Goal: Find specific page/section: Find specific page/section

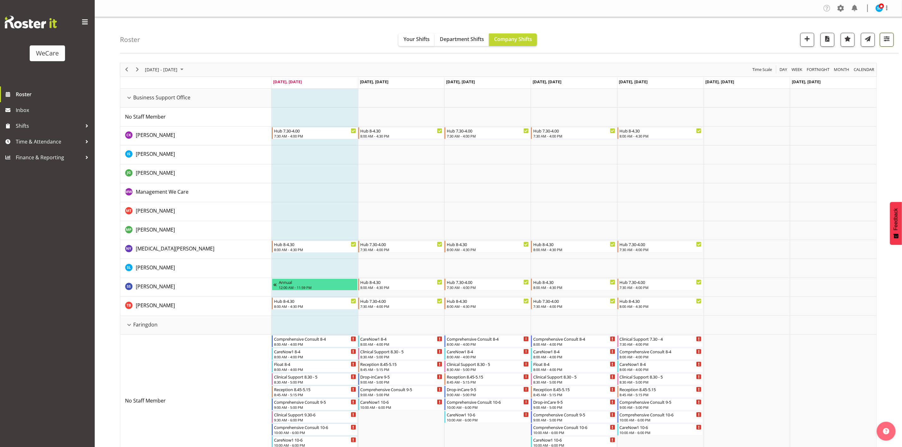
click at [885, 38] on span "button" at bounding box center [887, 39] width 8 height 8
click at [843, 81] on span "All Departments" at bounding box center [846, 78] width 44 height 8
click at [845, 148] on span "Deselect All" at bounding box center [854, 147] width 26 height 6
checkbox input "false"
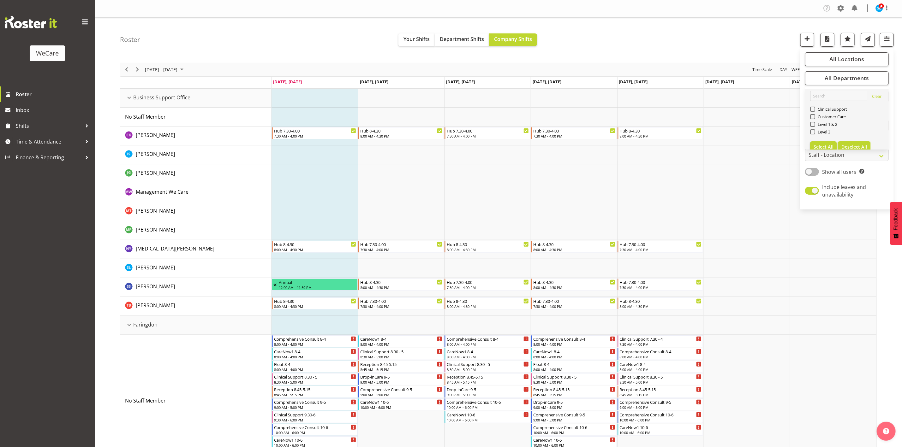
checkbox input "false"
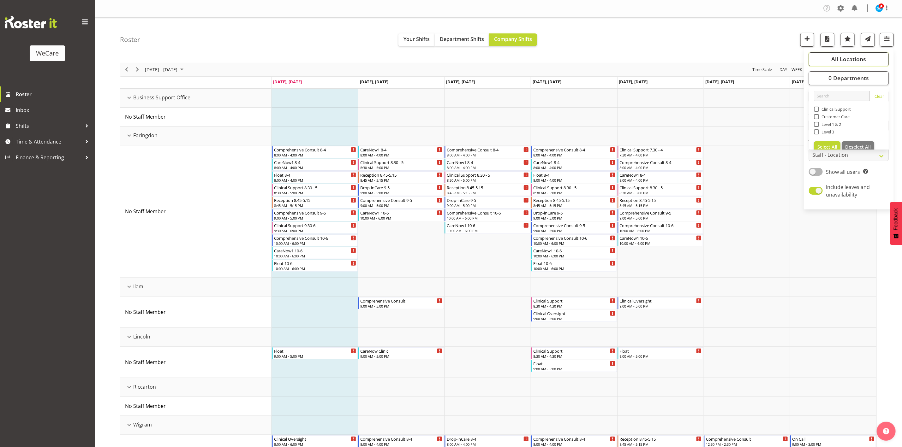
click at [835, 58] on span "All Locations" at bounding box center [848, 59] width 35 height 8
click at [854, 121] on span "Deselect All" at bounding box center [858, 120] width 26 height 6
checkbox input "false"
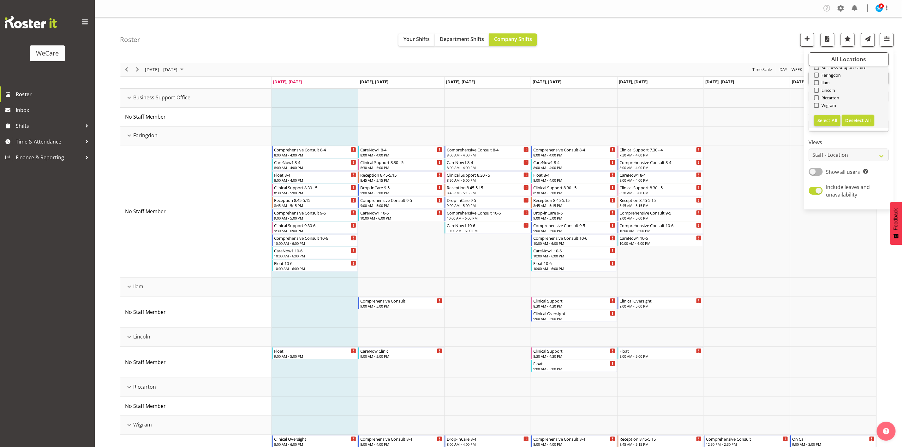
checkbox input "false"
click at [818, 105] on span at bounding box center [816, 105] width 5 height 5
click at [818, 105] on input "Wigram" at bounding box center [816, 105] width 4 height 4
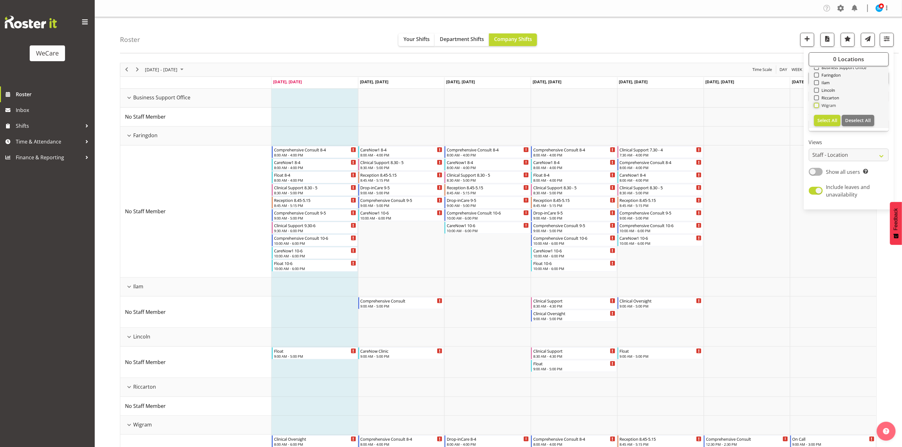
checkbox input "true"
click at [887, 34] on button "button" at bounding box center [887, 40] width 14 height 14
click at [887, 37] on span "button" at bounding box center [887, 39] width 8 height 8
click at [869, 79] on button "0 Departments" at bounding box center [849, 78] width 80 height 14
click at [816, 131] on span at bounding box center [816, 131] width 5 height 5
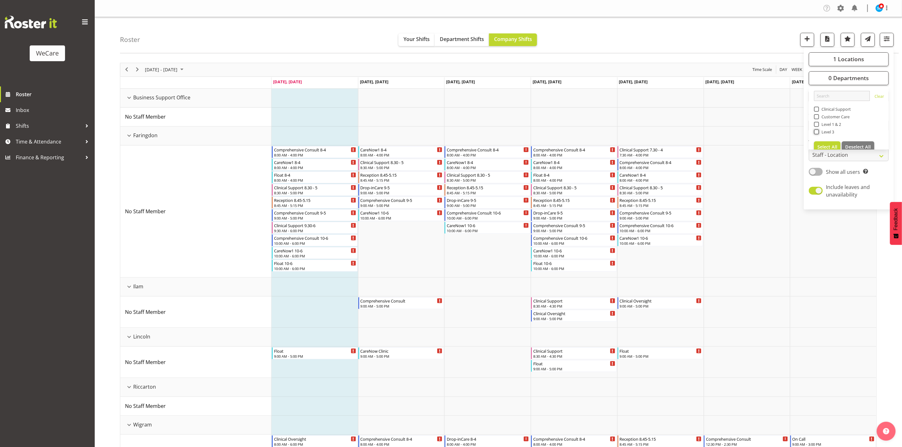
click at [816, 131] on input "Level 3" at bounding box center [816, 132] width 4 height 4
checkbox input "true"
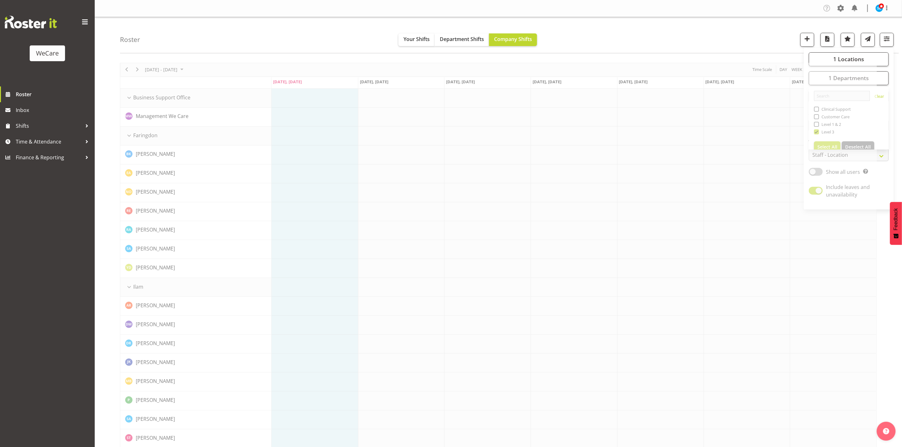
click at [739, 22] on div "Roster Your Shifts Department Shifts Company Shifts 1 Locations Clear Business …" at bounding box center [509, 35] width 779 height 36
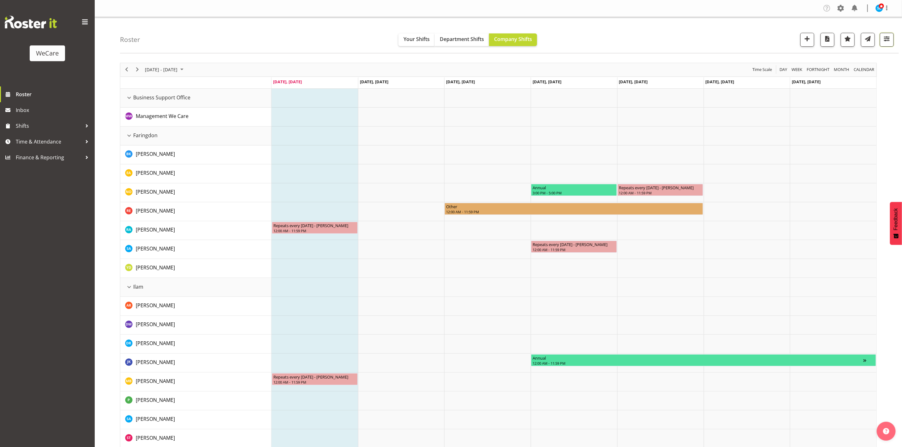
click at [882, 39] on button "button" at bounding box center [887, 40] width 14 height 14
click at [819, 178] on div "1 Locations Clear Business Support Office [GEOGRAPHIC_DATA] Ilam [GEOGRAPHIC_DA…" at bounding box center [849, 129] width 90 height 157
click at [817, 175] on span at bounding box center [816, 172] width 14 height 8
click at [813, 174] on input "Show all users Show only rostered employees" at bounding box center [811, 172] width 4 height 4
checkbox input "true"
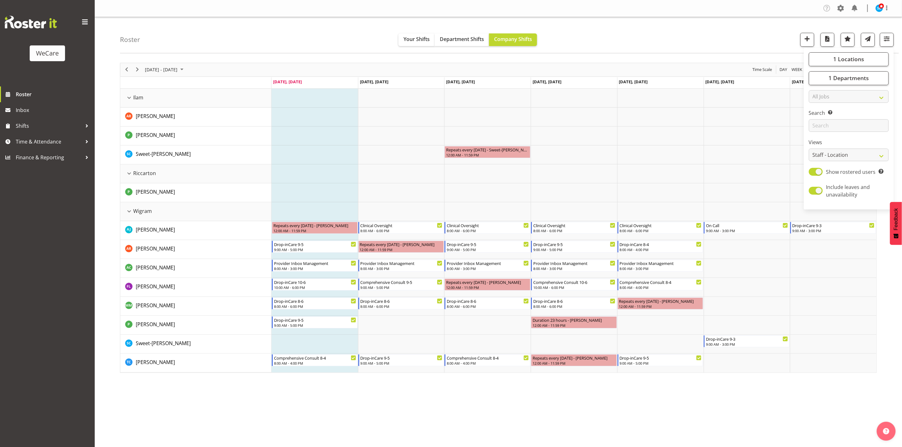
click at [651, 35] on div "Roster Your Shifts Department Shifts Company Shifts 1 Locations Clear Business …" at bounding box center [509, 35] width 779 height 36
click at [888, 41] on span "button" at bounding box center [887, 39] width 8 height 8
click at [836, 77] on span "1 Departments" at bounding box center [848, 78] width 40 height 8
click at [814, 133] on span at bounding box center [816, 131] width 5 height 5
click at [814, 133] on input "Level 3" at bounding box center [816, 132] width 4 height 4
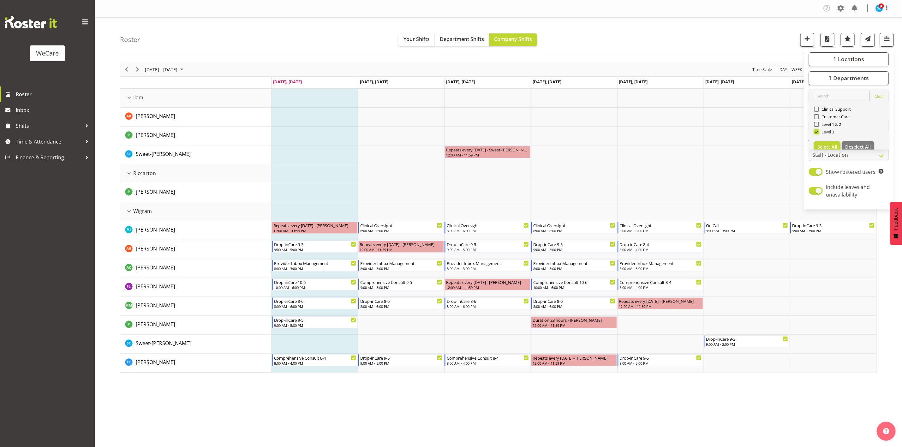
checkbox input "false"
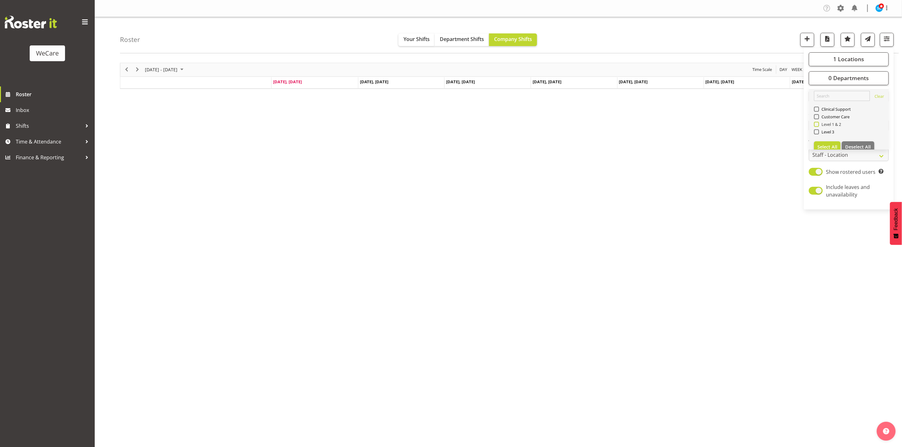
click at [816, 123] on span at bounding box center [816, 124] width 5 height 5
click at [816, 123] on input "Level 1 & 2" at bounding box center [816, 124] width 4 height 4
click at [721, 29] on div "Roster Your Shifts Department Shifts Company Shifts 1 Locations Clear Business …" at bounding box center [509, 35] width 779 height 36
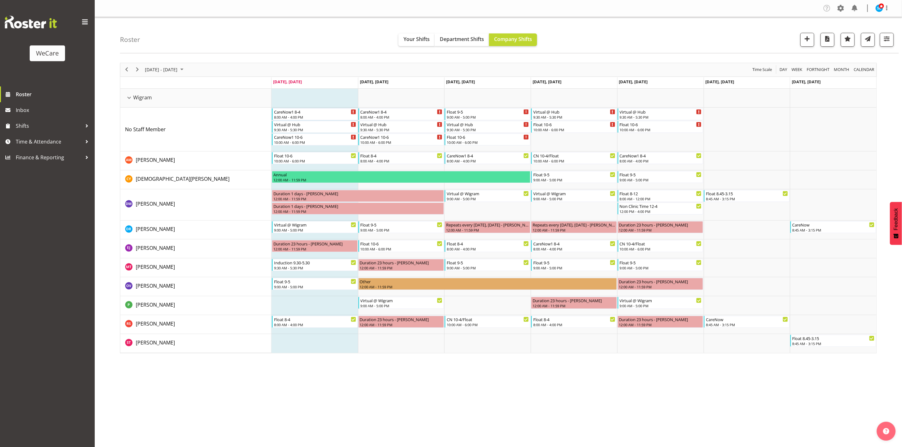
click at [895, 45] on div "Roster Your Shifts Department Shifts Company Shifts 1 Locations Clear Business …" at bounding box center [509, 35] width 779 height 36
click at [889, 41] on span "button" at bounding box center [887, 39] width 8 height 8
click at [875, 77] on button "1 Departments" at bounding box center [849, 78] width 80 height 14
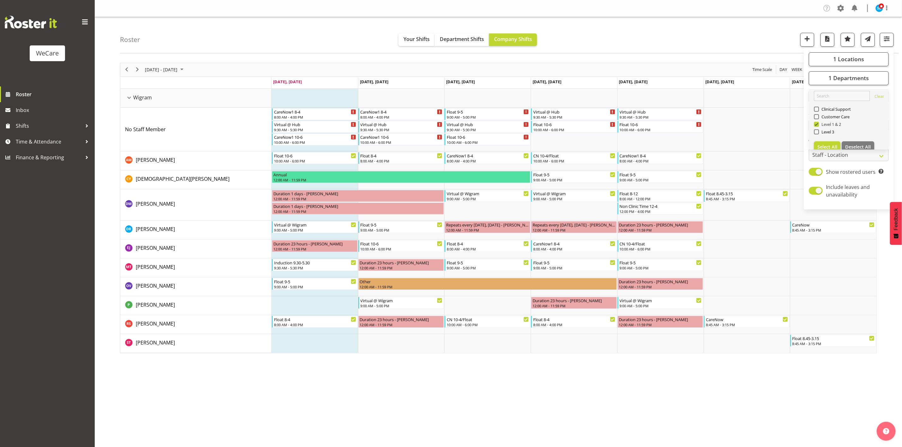
click at [816, 124] on span at bounding box center [816, 124] width 5 height 5
click at [816, 124] on input "Level 1 & 2" at bounding box center [816, 124] width 4 height 4
checkbox input "false"
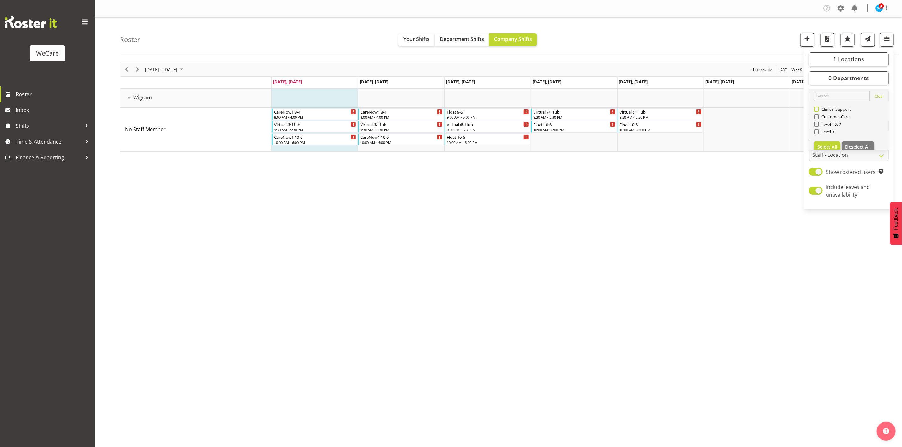
click at [818, 108] on span at bounding box center [816, 109] width 5 height 5
click at [818, 108] on input "Clinical Support" at bounding box center [816, 109] width 4 height 4
checkbox input "true"
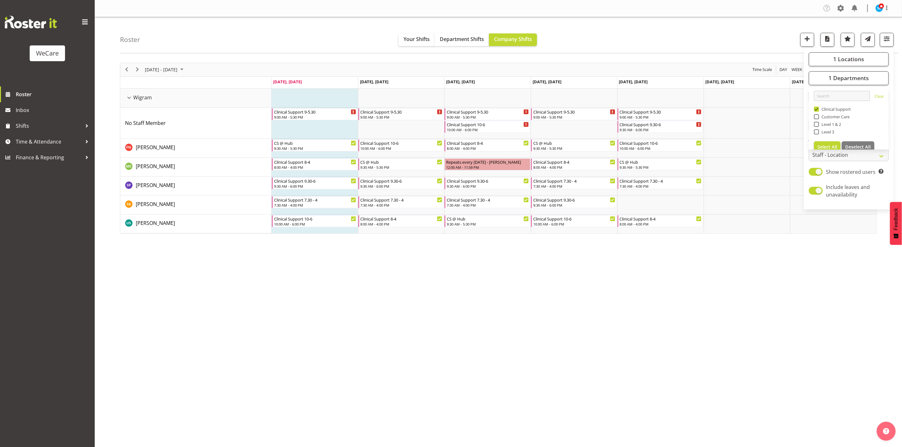
click at [630, 36] on div "Roster Your Shifts Department Shifts Company Shifts 1 Locations Clear Business …" at bounding box center [509, 35] width 779 height 36
click at [887, 39] on span "button" at bounding box center [887, 39] width 8 height 8
click at [850, 79] on span "1 Departments" at bounding box center [848, 78] width 40 height 8
click at [855, 57] on span "1 Locations" at bounding box center [848, 59] width 31 height 8
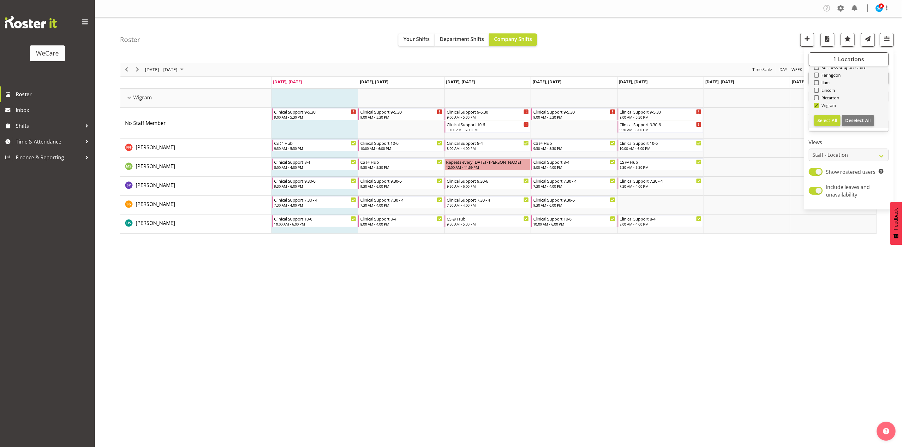
click at [816, 105] on span at bounding box center [816, 105] width 5 height 5
click at [816, 105] on input "Wigram" at bounding box center [816, 105] width 4 height 4
checkbox input "false"
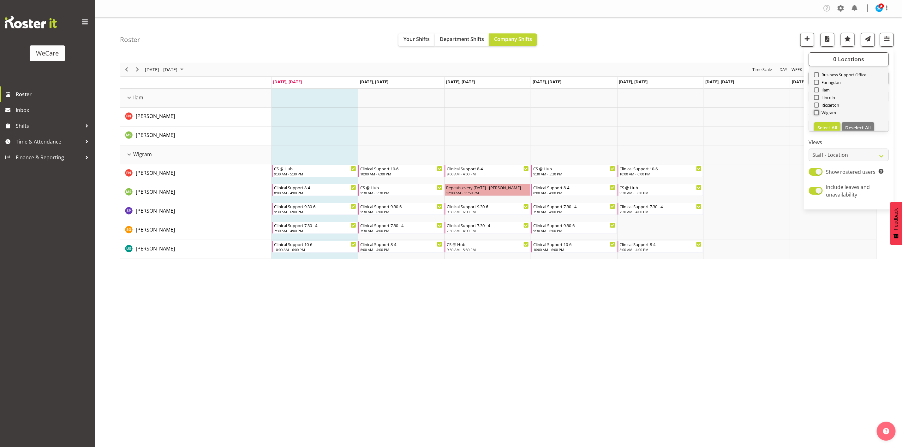
scroll to position [23, 0]
click at [820, 90] on span "Lincoln" at bounding box center [827, 90] width 16 height 5
click at [818, 90] on input "Lincoln" at bounding box center [816, 90] width 4 height 4
checkbox input "true"
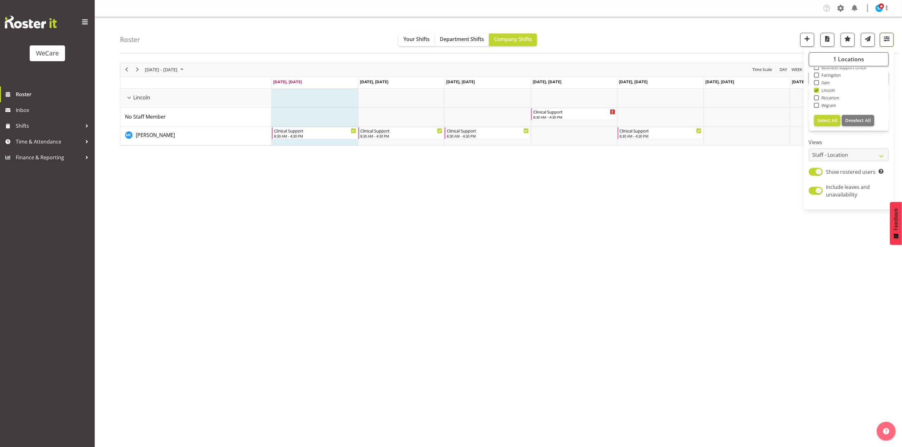
click at [888, 39] on span "button" at bounding box center [887, 39] width 8 height 8
click at [851, 81] on span "1 Departments" at bounding box center [848, 78] width 40 height 8
click at [819, 106] on div "Clinical Support" at bounding box center [849, 110] width 70 height 8
click at [818, 110] on span at bounding box center [816, 109] width 5 height 5
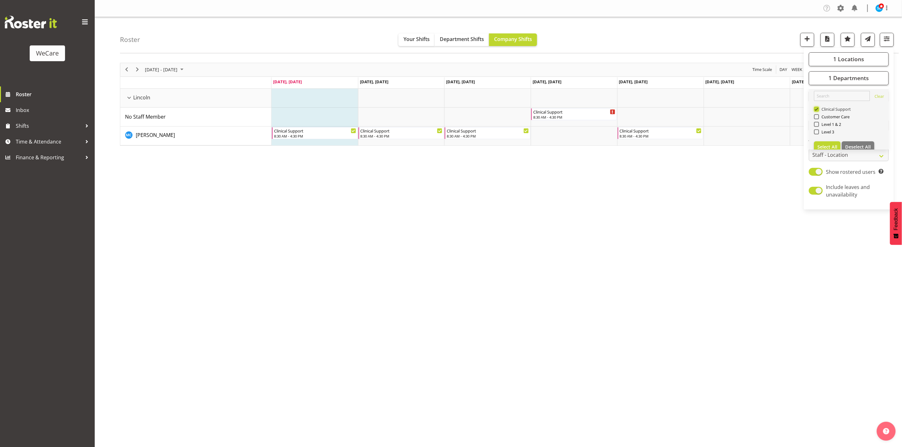
click at [818, 110] on input "Clinical Support" at bounding box center [816, 109] width 4 height 4
checkbox input "false"
click at [818, 110] on div "Roster Your Shifts Department Shifts Company Shifts 1 Locations Clear Business …" at bounding box center [498, 164] width 807 height 294
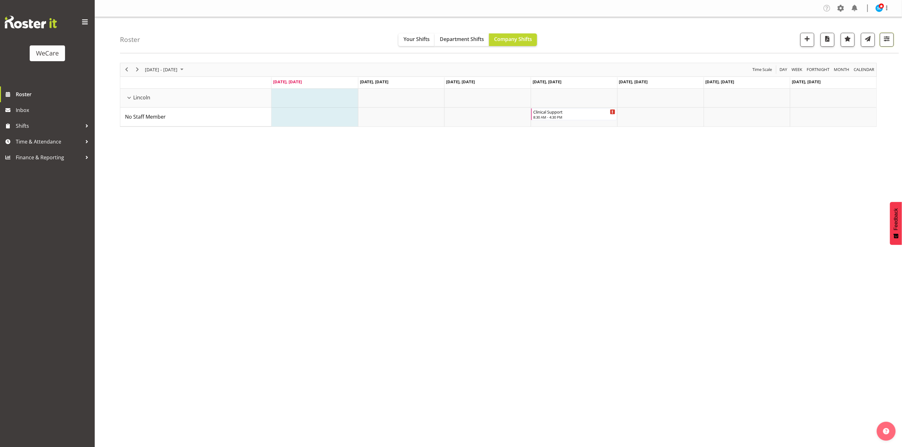
click at [889, 46] on button "button" at bounding box center [887, 40] width 14 height 14
click at [846, 80] on span "0 Departments" at bounding box center [848, 78] width 40 height 8
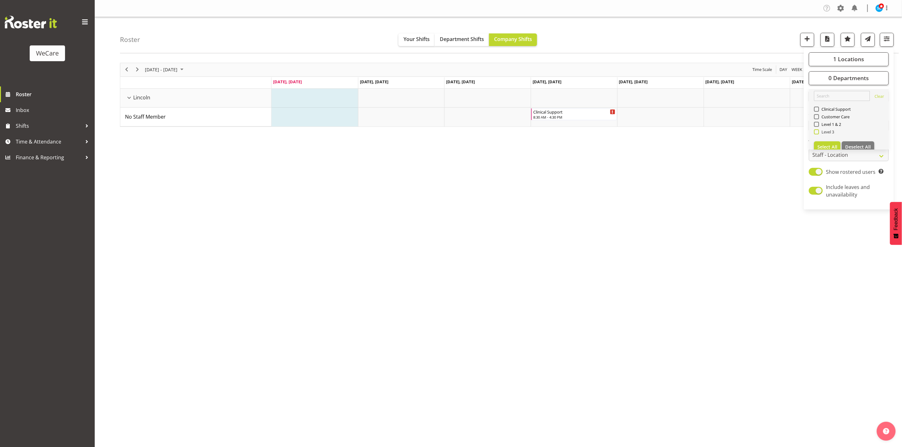
click at [819, 133] on span "Level 3" at bounding box center [826, 131] width 15 height 5
click at [818, 133] on input "Level 3" at bounding box center [816, 132] width 4 height 4
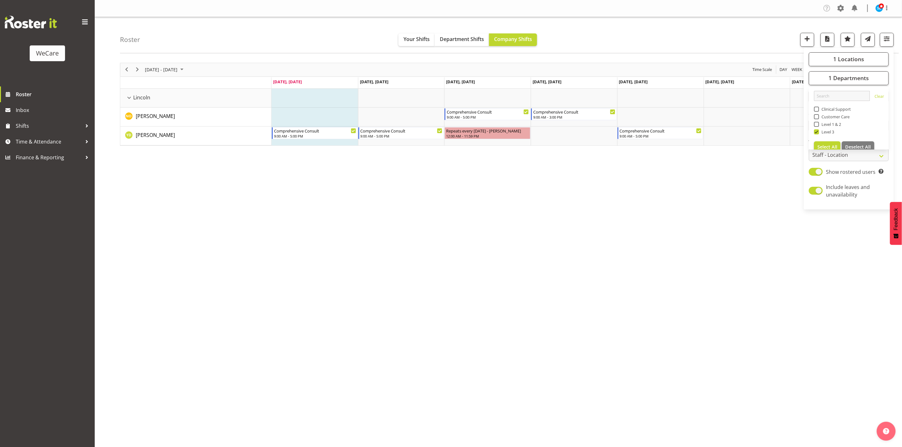
click at [648, 25] on div "Roster Your Shifts Department Shifts Company Shifts 1 Locations Clear Business …" at bounding box center [509, 35] width 779 height 36
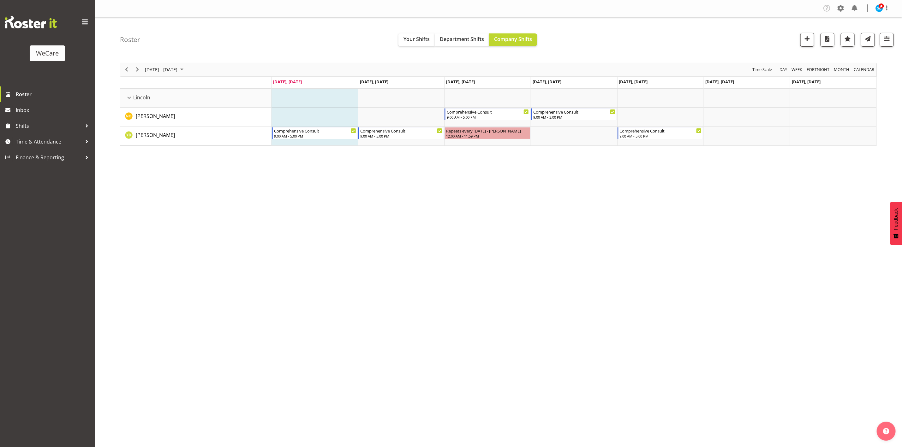
click at [812, 248] on div "[DATE] - [DATE] [DATE] Day Week Fortnight Month calendar Month Agenda Time Scal…" at bounding box center [511, 184] width 782 height 253
click at [889, 44] on button "button" at bounding box center [887, 40] width 14 height 14
click at [856, 79] on span "1 Departments" at bounding box center [848, 78] width 40 height 8
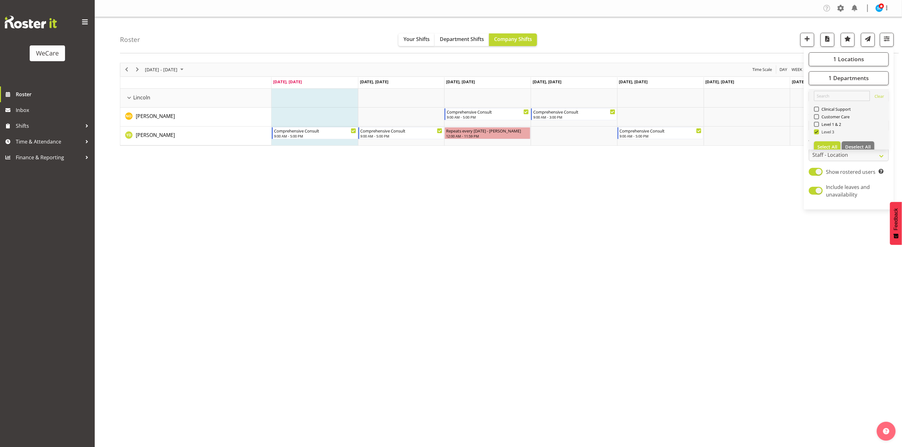
click at [817, 134] on span at bounding box center [816, 131] width 5 height 5
click at [817, 134] on input "Level 3" at bounding box center [816, 132] width 4 height 4
checkbox input "false"
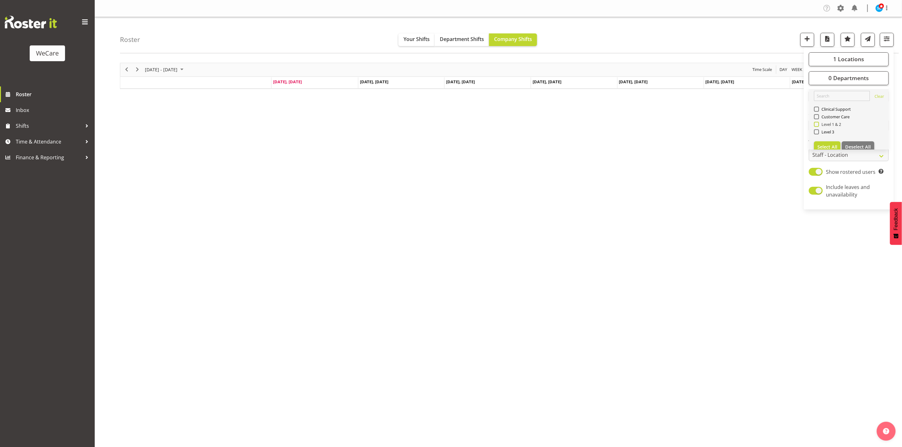
click at [818, 124] on span at bounding box center [816, 124] width 5 height 5
click at [818, 124] on input "Level 1 & 2" at bounding box center [816, 124] width 4 height 4
click at [734, 31] on div "Roster Your Shifts Department Shifts Company Shifts 1 Locations Clear Business …" at bounding box center [509, 35] width 779 height 36
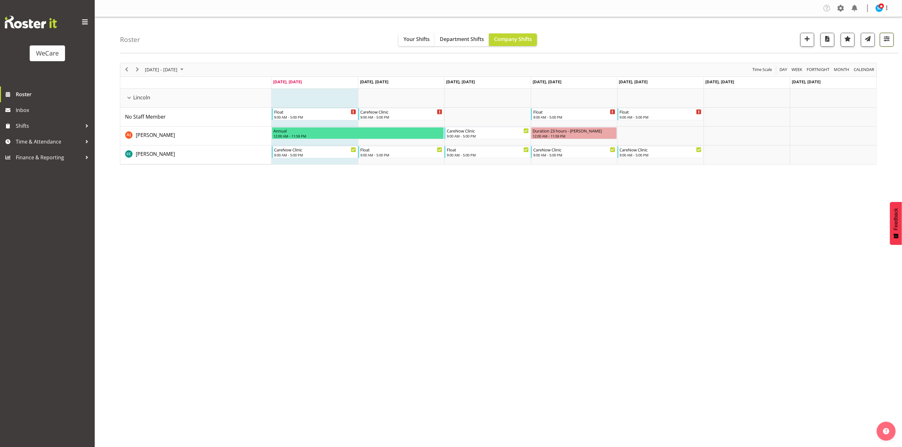
click at [889, 40] on span "button" at bounding box center [887, 39] width 8 height 8
click at [851, 78] on span "1 Departments" at bounding box center [848, 78] width 40 height 8
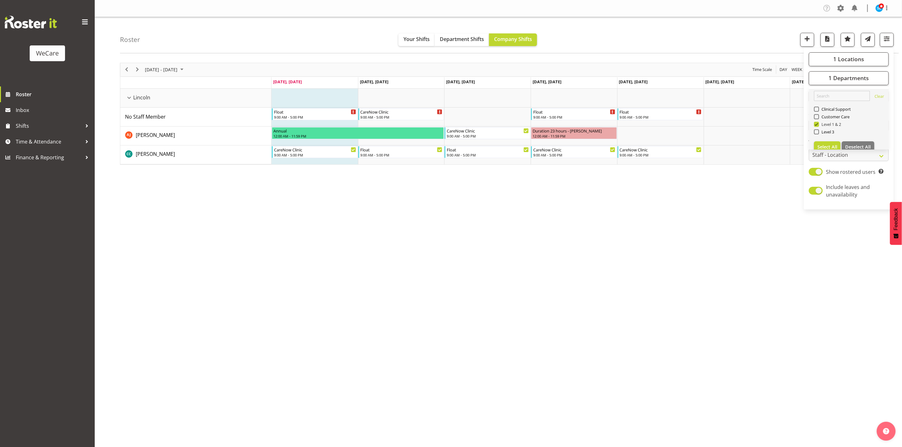
click at [814, 123] on span at bounding box center [816, 124] width 5 height 5
click at [814, 123] on input "Level 1 & 2" at bounding box center [816, 124] width 4 height 4
checkbox input "false"
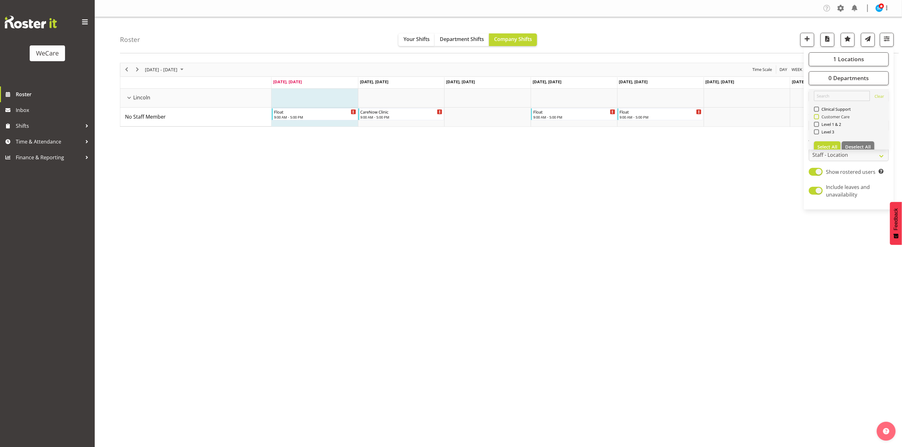
click at [815, 116] on span at bounding box center [816, 116] width 5 height 5
click at [815, 116] on input "Customer Care" at bounding box center [816, 117] width 4 height 4
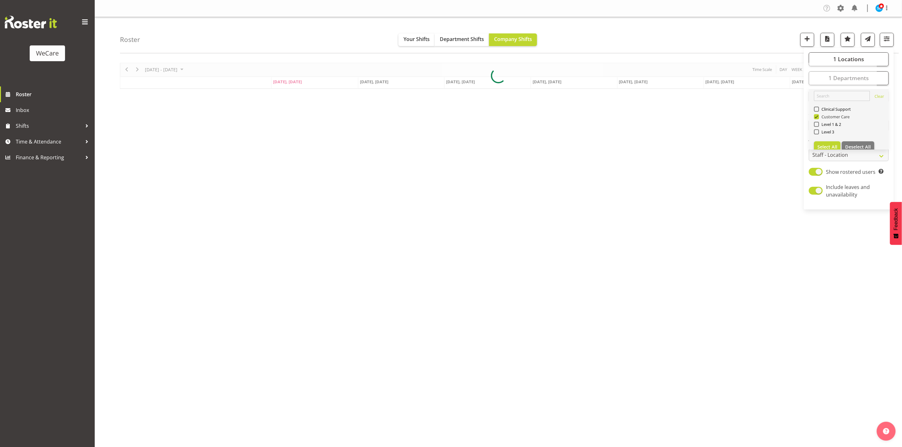
click at [815, 116] on span at bounding box center [816, 116] width 5 height 5
click at [815, 116] on input "Customer Care" at bounding box center [816, 117] width 4 height 4
checkbox input "false"
click at [819, 108] on span "Clinical Support" at bounding box center [835, 109] width 32 height 5
click at [818, 108] on input "Clinical Support" at bounding box center [816, 109] width 4 height 4
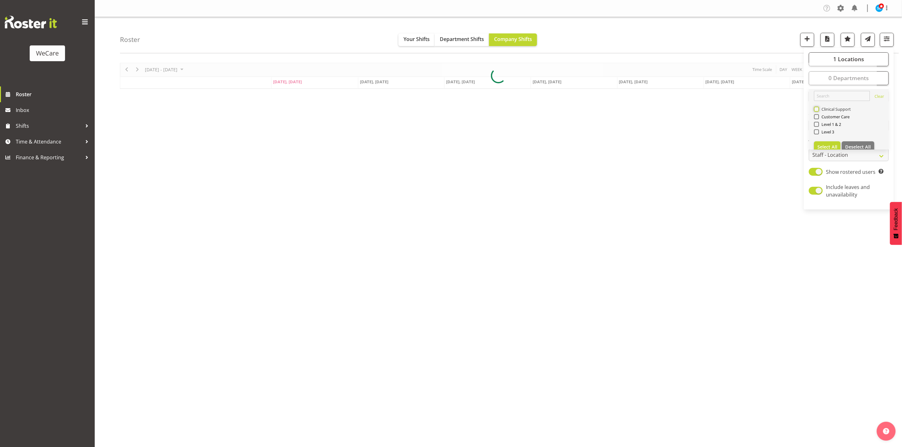
checkbox input "true"
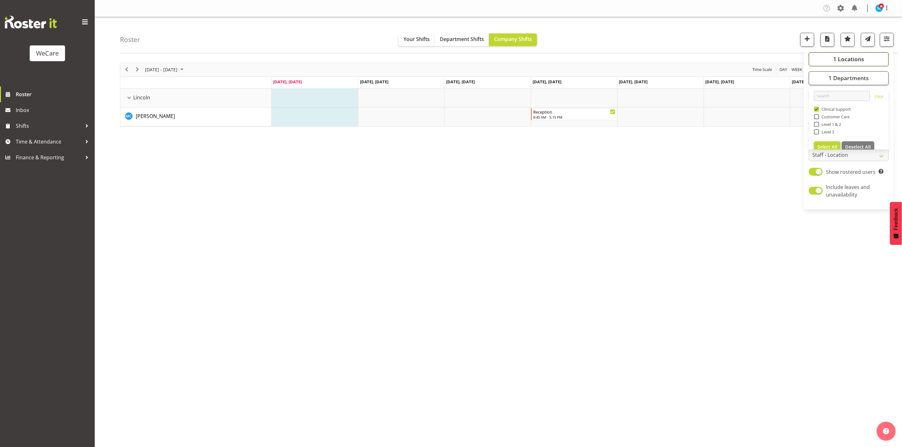
click at [841, 53] on button "1 Locations" at bounding box center [849, 59] width 80 height 14
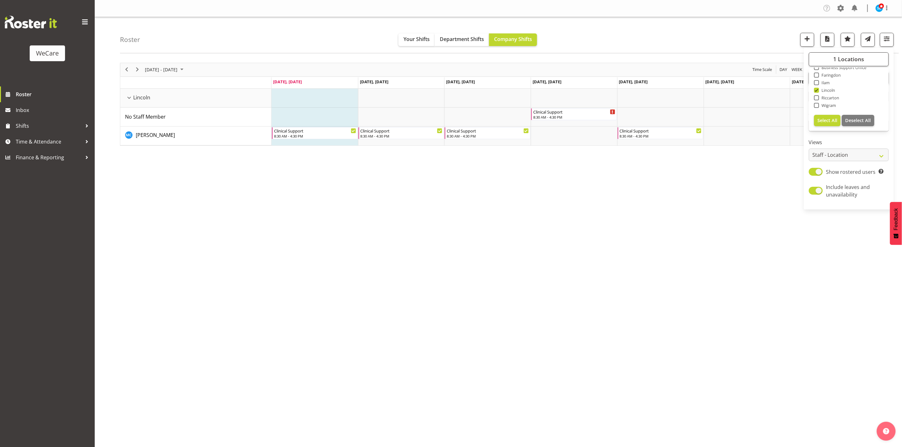
click at [710, 33] on div "Roster Your Shifts Department Shifts Company Shifts 1 Locations Clear Business …" at bounding box center [509, 35] width 779 height 36
drag, startPoint x: 884, startPoint y: 40, endPoint x: 881, endPoint y: 68, distance: 28.9
click at [884, 40] on span "button" at bounding box center [887, 39] width 8 height 8
click at [836, 73] on button "1 Departments" at bounding box center [849, 78] width 80 height 14
click at [823, 77] on button "1 Departments" at bounding box center [849, 78] width 80 height 14
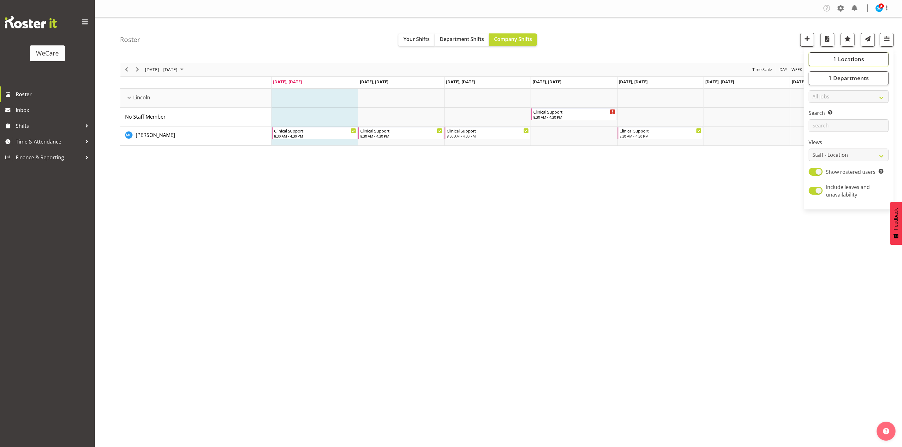
click at [827, 59] on button "1 Locations" at bounding box center [849, 59] width 80 height 14
click at [816, 113] on span at bounding box center [816, 112] width 5 height 5
click at [816, 113] on input "Lincoln" at bounding box center [816, 113] width 4 height 4
checkbox input "false"
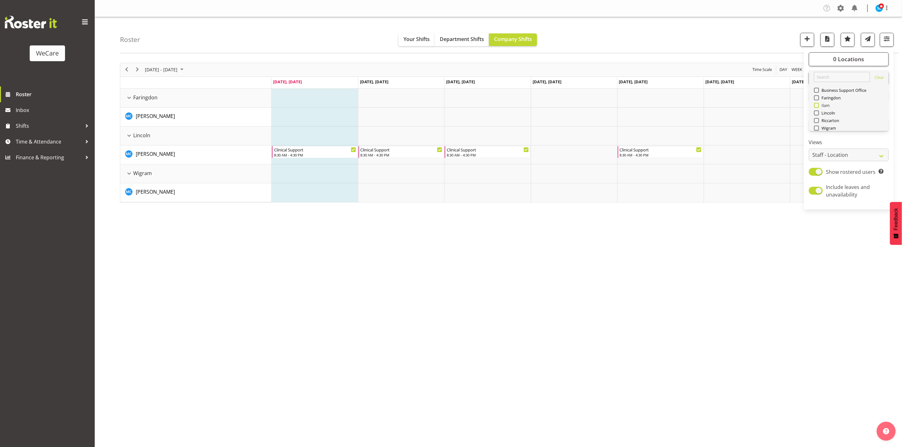
click at [817, 105] on span at bounding box center [816, 105] width 5 height 5
click at [817, 105] on input "Ilam" at bounding box center [816, 105] width 4 height 4
checkbox input "true"
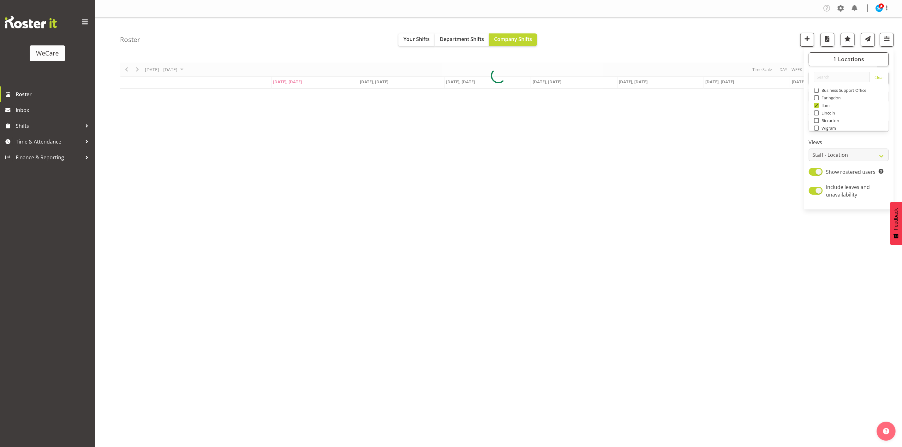
click at [719, 16] on div "Company Settings Roles & Skills Tasks Jobs Employees Locations & Departments Ac…" at bounding box center [498, 8] width 807 height 17
click at [895, 39] on div "Roster Your Shifts Department Shifts Company Shifts 1 Locations Clear Business …" at bounding box center [509, 35] width 779 height 36
click at [889, 40] on span "button" at bounding box center [887, 39] width 8 height 8
click at [855, 74] on div at bounding box center [498, 76] width 757 height 26
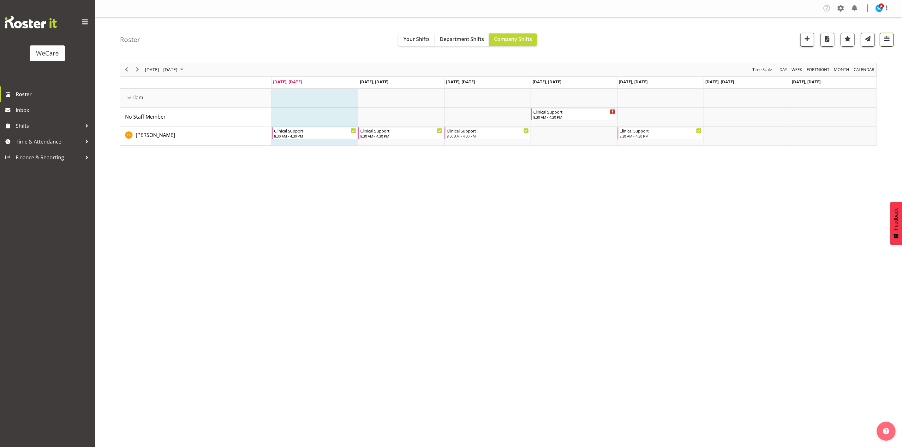
click at [885, 42] on span "button" at bounding box center [887, 39] width 8 height 8
click at [860, 82] on button "1 Departments" at bounding box center [849, 78] width 80 height 14
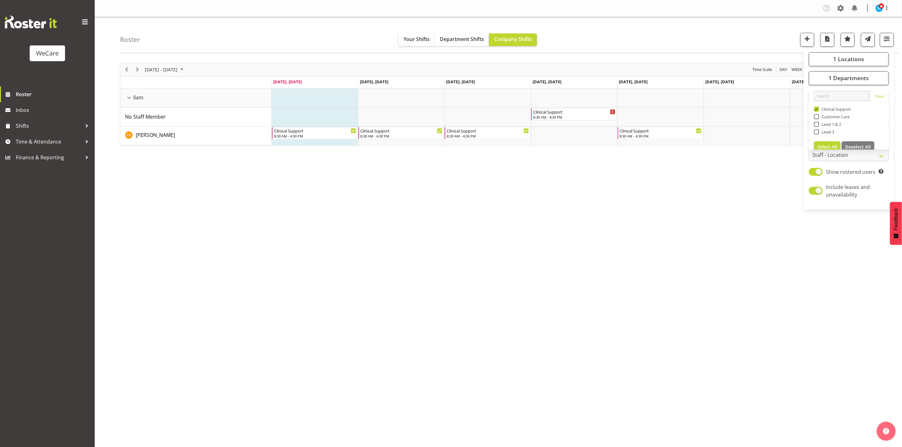
click at [817, 110] on span at bounding box center [816, 109] width 5 height 5
click at [817, 110] on input "Clinical Support" at bounding box center [816, 109] width 4 height 4
checkbox input "false"
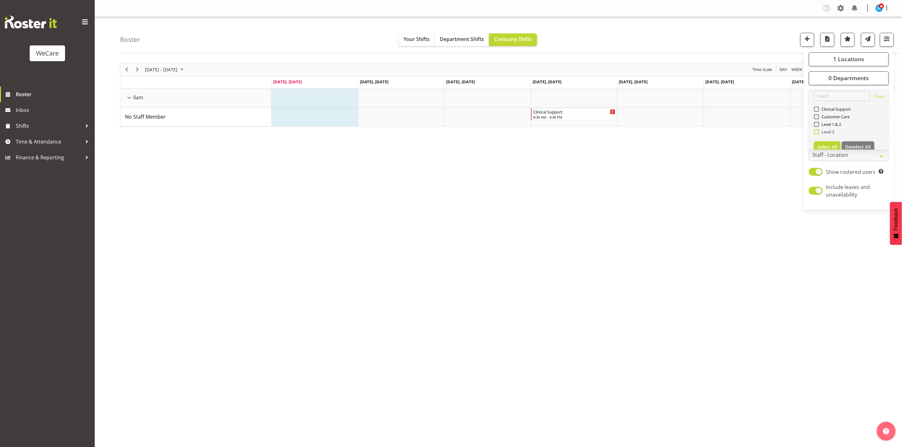
click at [818, 133] on span at bounding box center [816, 131] width 5 height 5
click at [818, 133] on input "Level 3" at bounding box center [816, 132] width 4 height 4
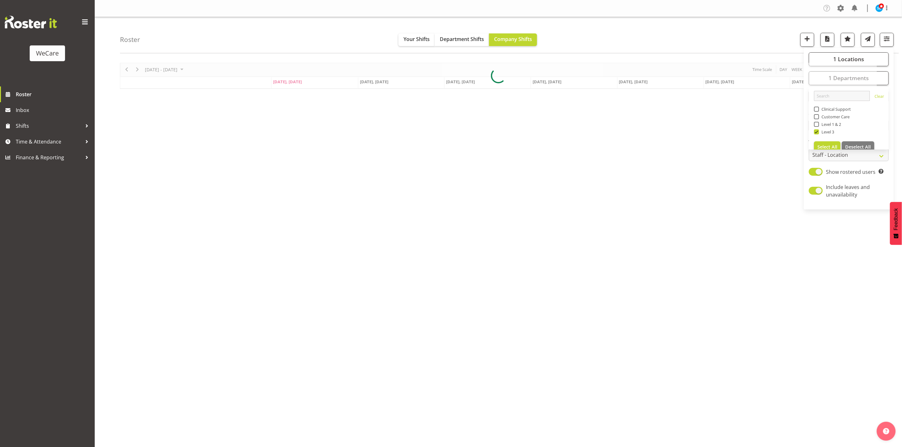
click at [740, 35] on div "Roster Your Shifts Department Shifts Company Shifts 1 Locations Clear Business …" at bounding box center [509, 35] width 779 height 36
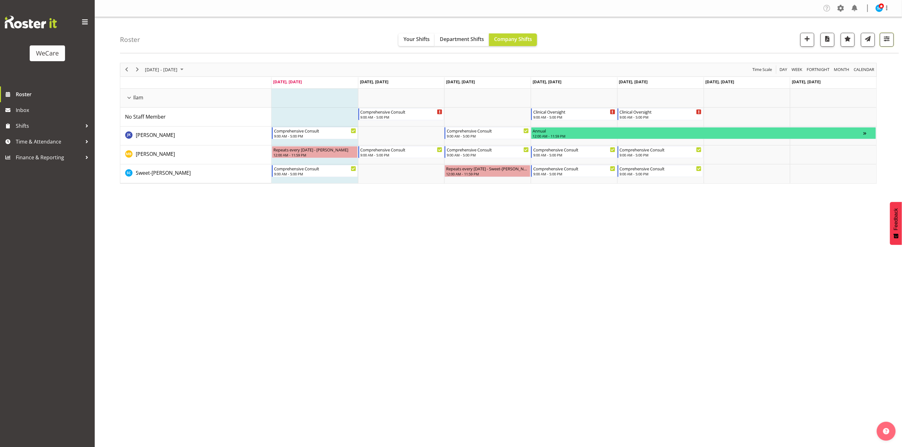
click at [889, 38] on span "button" at bounding box center [887, 39] width 8 height 8
click at [859, 73] on button "1 Departments" at bounding box center [849, 78] width 80 height 14
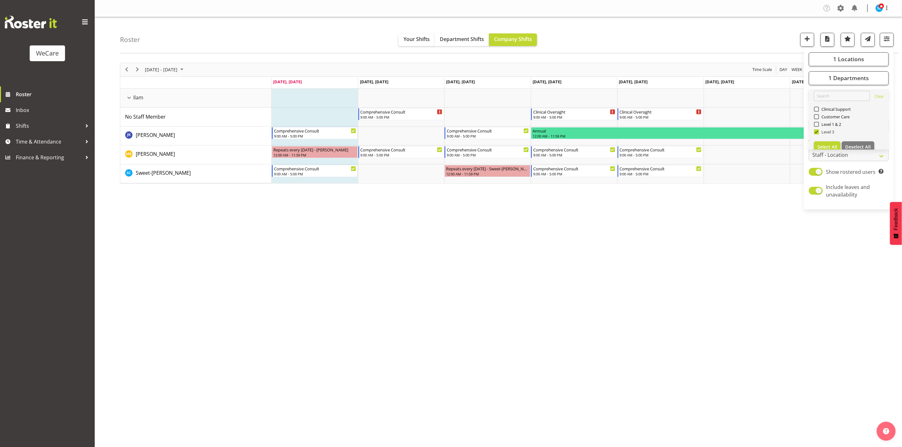
click at [816, 133] on span at bounding box center [816, 131] width 5 height 5
click at [816, 133] on input "Level 3" at bounding box center [816, 132] width 4 height 4
checkbox input "false"
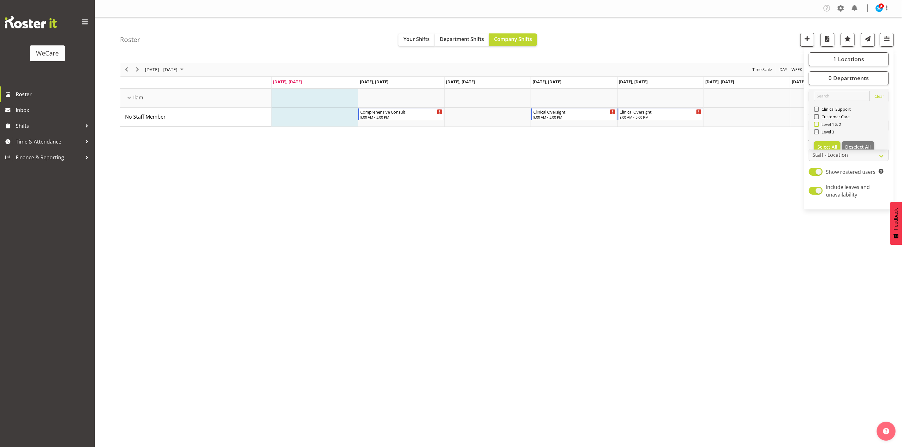
click at [814, 125] on span at bounding box center [816, 124] width 5 height 5
click at [814, 125] on input "Level 1 & 2" at bounding box center [816, 124] width 4 height 4
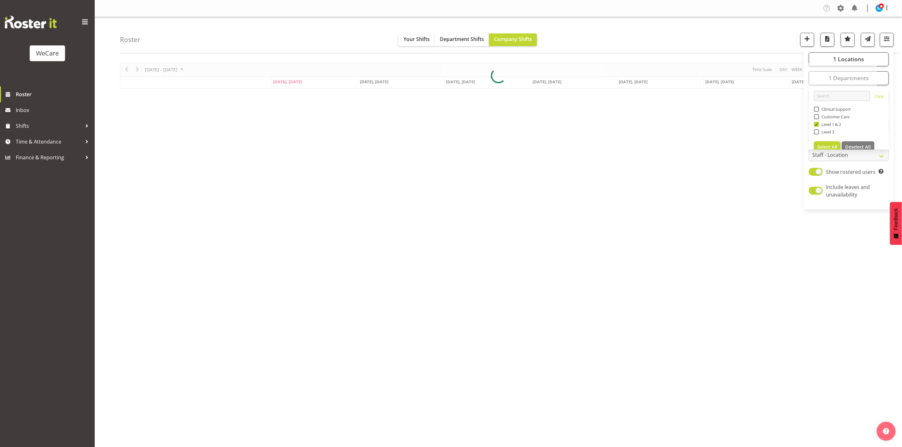
click at [716, 34] on div "Roster Your Shifts Department Shifts Company Shifts 1 Locations Clear Business …" at bounding box center [509, 35] width 779 height 36
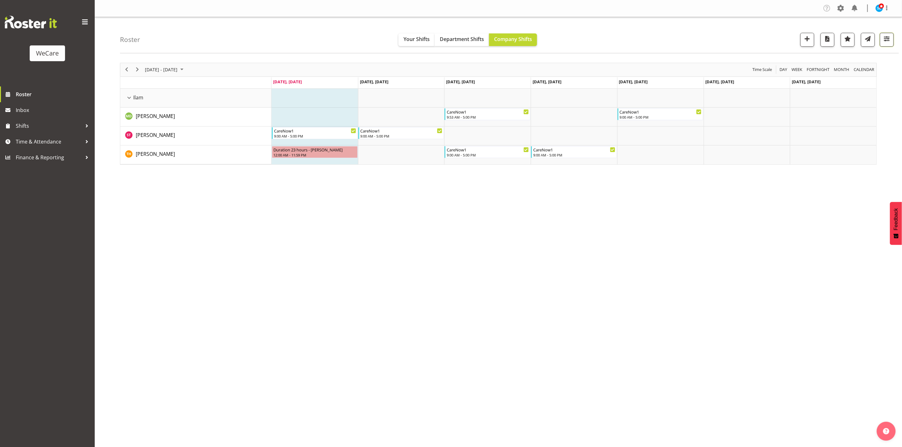
click at [886, 42] on span "button" at bounding box center [887, 39] width 8 height 8
click at [842, 85] on button "1 Departments" at bounding box center [849, 78] width 80 height 14
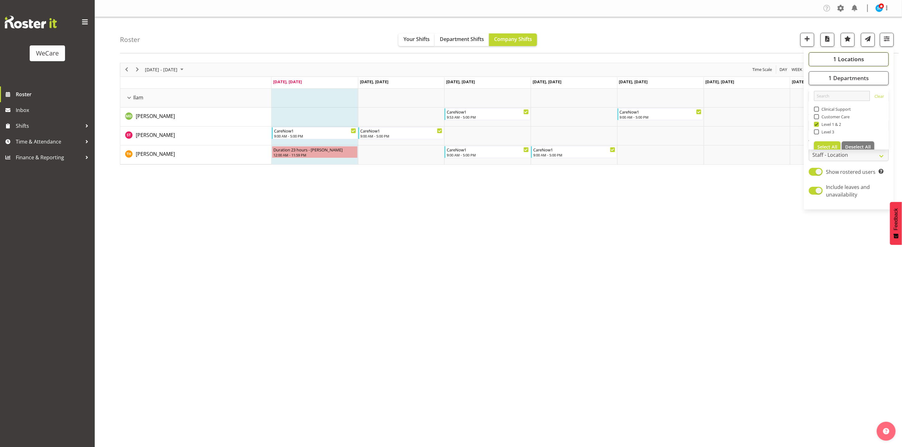
click at [840, 58] on span "1 Locations" at bounding box center [848, 59] width 31 height 8
click at [839, 55] on span "1 Locations" at bounding box center [848, 59] width 31 height 8
click at [833, 88] on div "1 Locations Clear Business Support Office [GEOGRAPHIC_DATA] Ilam [GEOGRAPHIC_DA…" at bounding box center [849, 129] width 90 height 157
click at [833, 77] on span "1 Departments" at bounding box center [848, 78] width 40 height 8
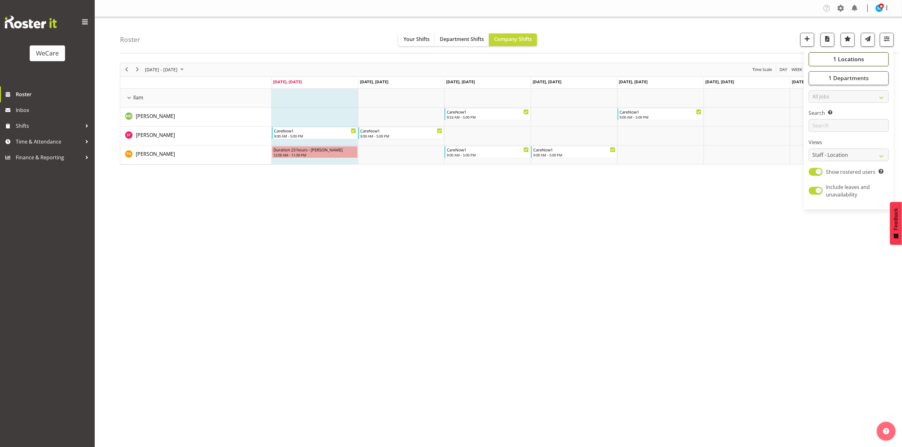
click at [839, 56] on span "1 Locations" at bounding box center [848, 59] width 31 height 8
click at [816, 102] on div "Ilam" at bounding box center [849, 106] width 70 height 8
click at [850, 58] on span "1 Locations" at bounding box center [848, 59] width 31 height 8
click at [840, 77] on span "1 Departments" at bounding box center [848, 78] width 40 height 8
click at [818, 123] on span at bounding box center [816, 124] width 5 height 5
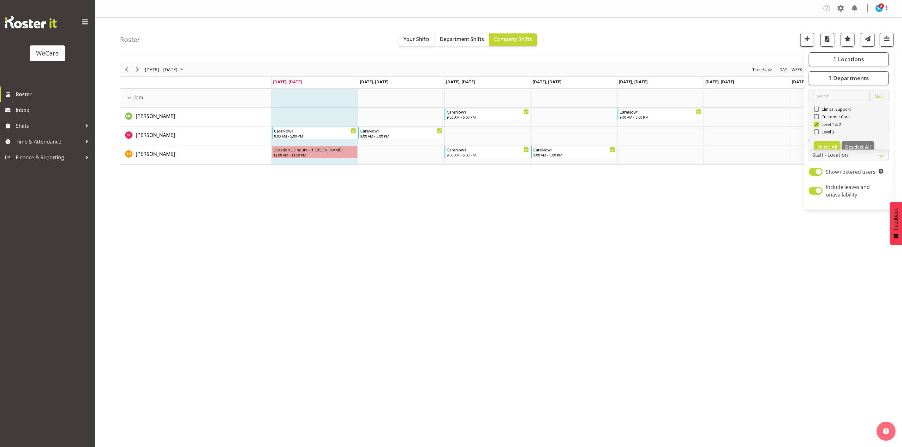
click at [818, 123] on input "Level 1 & 2" at bounding box center [816, 124] width 4 height 4
checkbox input "false"
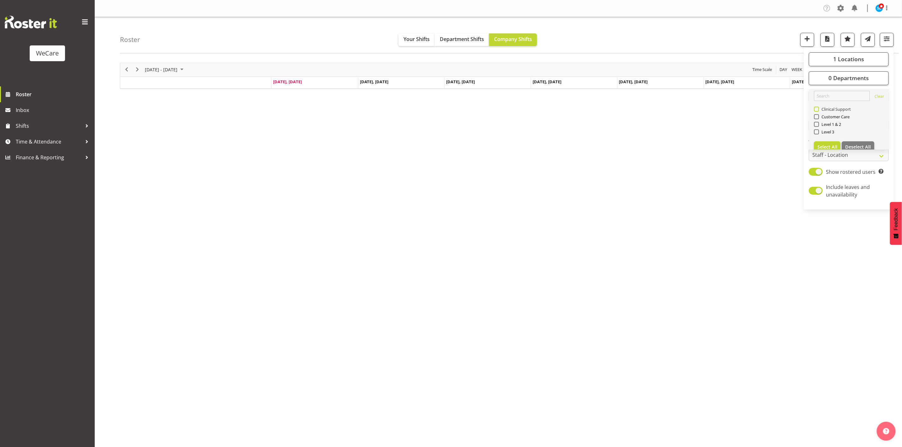
click at [819, 109] on span "Clinical Support" at bounding box center [835, 109] width 32 height 5
click at [818, 109] on input "Clinical Support" at bounding box center [816, 109] width 4 height 4
checkbox input "true"
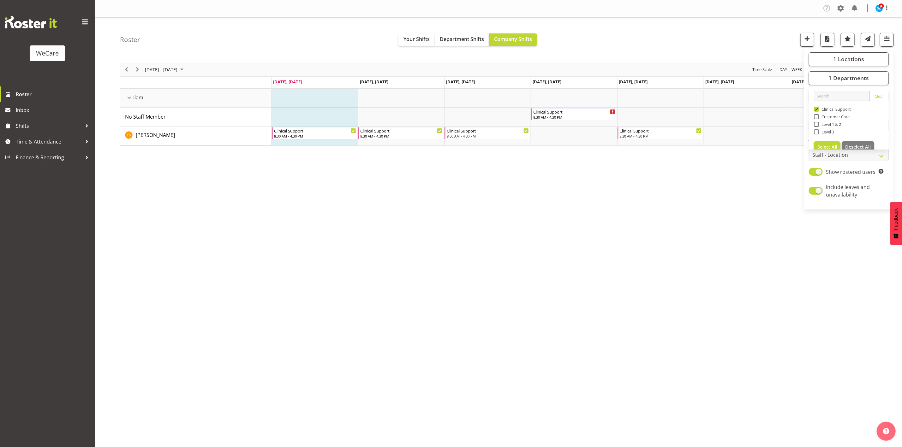
click at [706, 33] on div "Roster Your Shifts Department Shifts Company Shifts 1 Locations Clear Business …" at bounding box center [509, 35] width 779 height 36
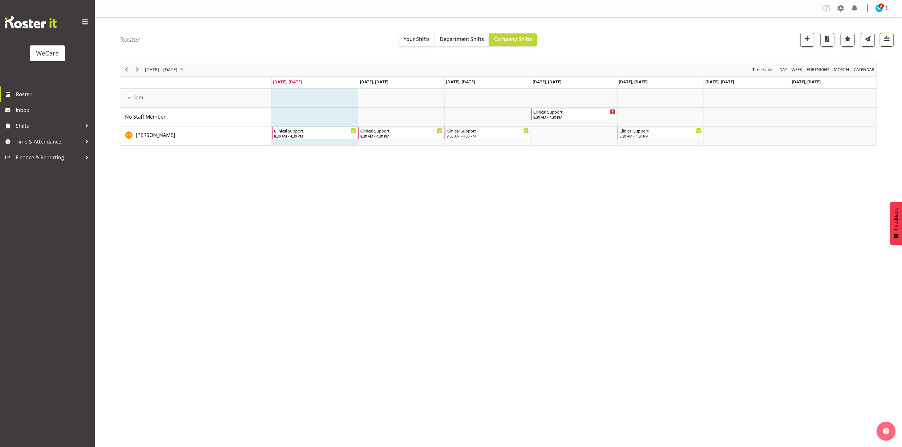
click at [887, 40] on span "button" at bounding box center [887, 39] width 8 height 8
click at [841, 79] on span "1 Departments" at bounding box center [848, 78] width 40 height 8
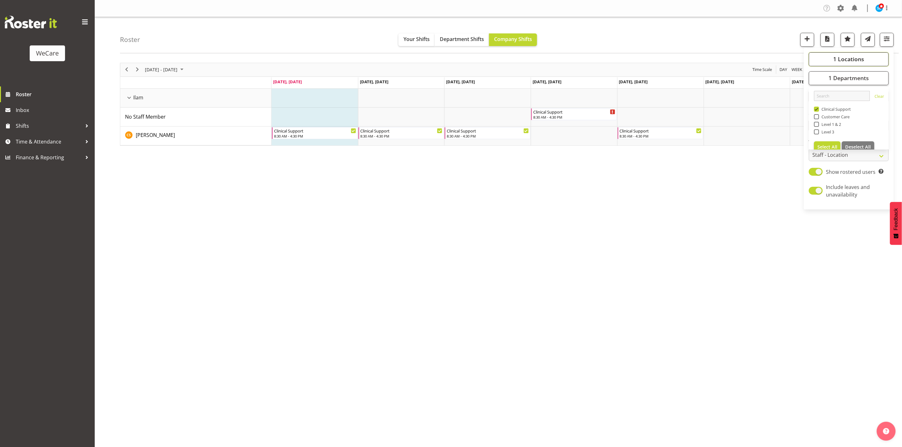
click at [836, 61] on span "1 Locations" at bounding box center [848, 59] width 31 height 8
click at [817, 105] on span at bounding box center [816, 105] width 5 height 5
click at [817, 105] on input "Ilam" at bounding box center [816, 105] width 4 height 4
checkbox input "false"
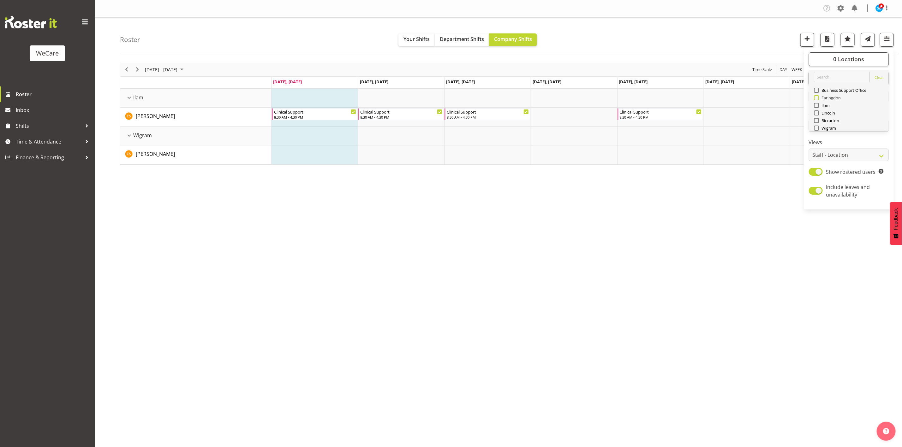
click at [816, 96] on span at bounding box center [816, 97] width 5 height 5
click at [816, 96] on input "Faringdon" at bounding box center [816, 98] width 4 height 4
checkbox input "true"
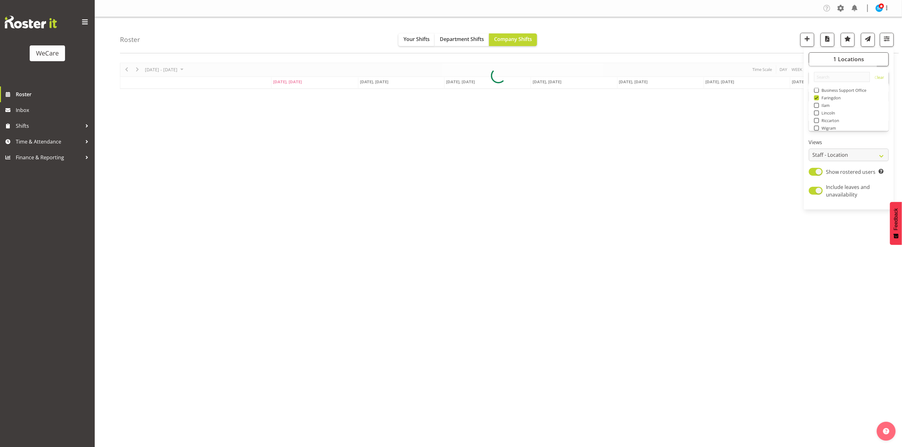
drag, startPoint x: 758, startPoint y: 31, endPoint x: 798, endPoint y: 28, distance: 39.9
click at [758, 31] on div "Roster Your Shifts Department Shifts Company Shifts 1 Locations Clear Business …" at bounding box center [509, 35] width 779 height 36
click at [887, 39] on span "button" at bounding box center [887, 39] width 8 height 8
click at [858, 83] on div at bounding box center [498, 76] width 757 height 26
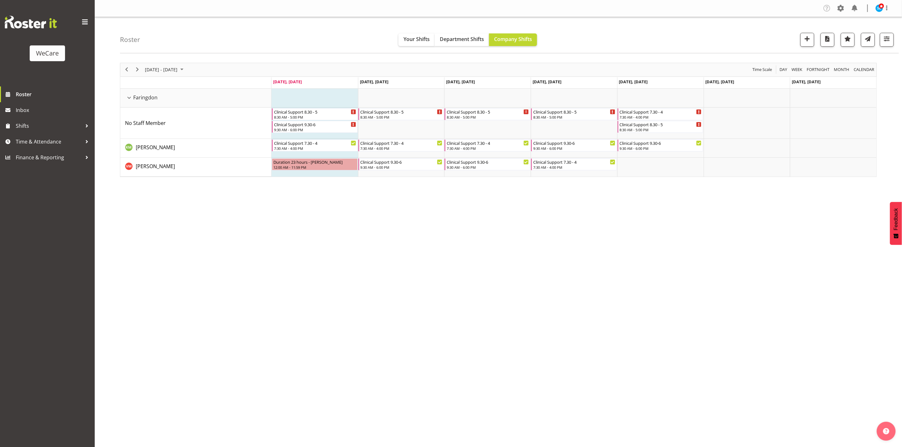
click at [895, 35] on div "Roster Your Shifts Department Shifts Company Shifts 1 Locations Clear Business …" at bounding box center [509, 35] width 779 height 36
click at [891, 40] on button "button" at bounding box center [887, 40] width 14 height 14
click at [874, 78] on button "1 Departments" at bounding box center [849, 78] width 80 height 14
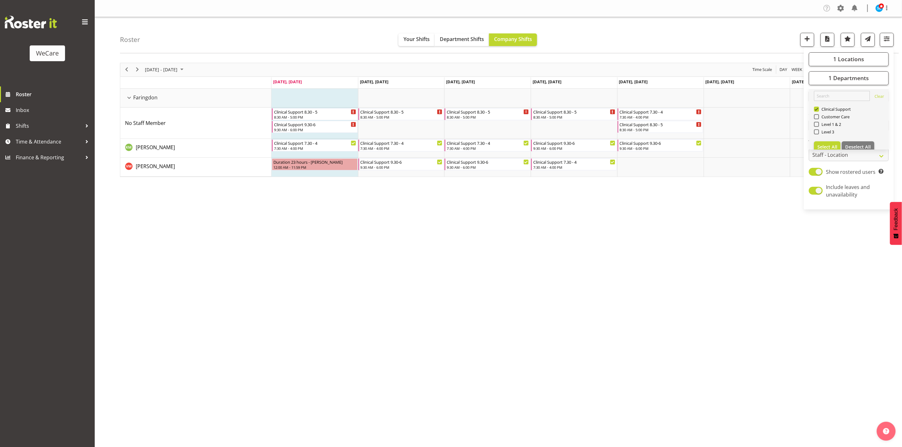
click at [816, 112] on div "Clinical Support" at bounding box center [849, 110] width 70 height 8
click at [817, 109] on span at bounding box center [816, 109] width 5 height 5
click at [817, 109] on input "Clinical Support" at bounding box center [816, 109] width 4 height 4
checkbox input "false"
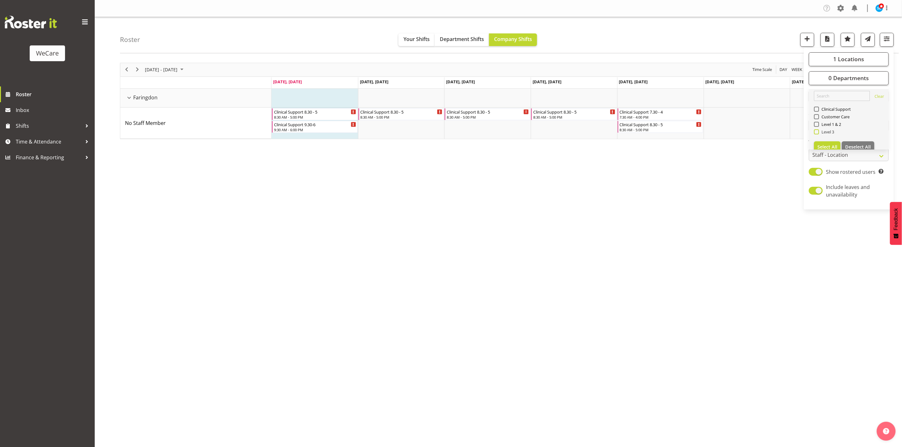
click at [819, 132] on span "Level 3" at bounding box center [826, 131] width 15 height 5
click at [818, 132] on input "Level 3" at bounding box center [816, 132] width 4 height 4
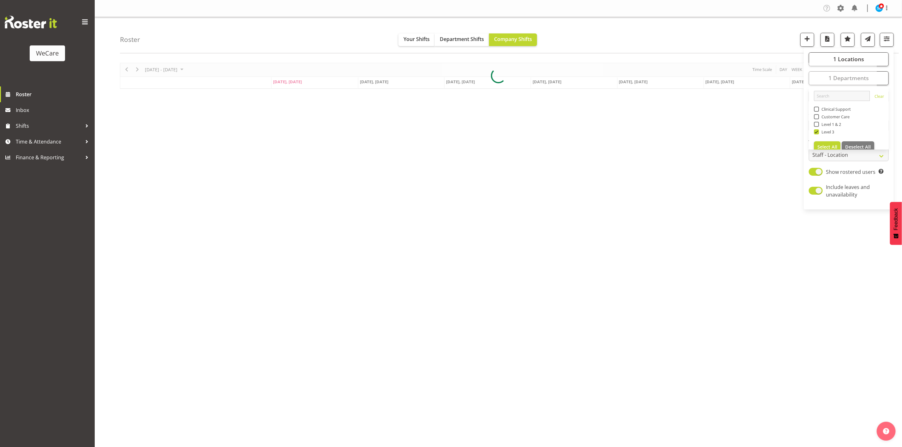
click at [760, 39] on div "Roster Your Shifts Department Shifts Company Shifts 1 Locations Clear Business …" at bounding box center [509, 35] width 779 height 36
click at [887, 37] on span "button" at bounding box center [887, 39] width 8 height 8
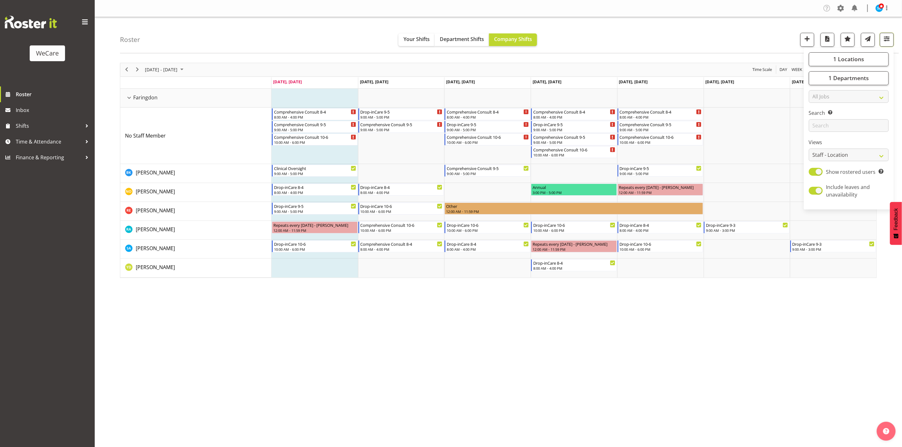
click at [886, 37] on span "button" at bounding box center [887, 39] width 8 height 8
click at [882, 66] on div "[DATE] - [DATE] [DATE] Day Week Fortnight Month calendar Month Agenda Time Scal…" at bounding box center [511, 184] width 782 height 253
click at [883, 35] on span "button" at bounding box center [887, 39] width 8 height 8
click at [826, 78] on button "1 Departments" at bounding box center [849, 78] width 80 height 14
click at [817, 131] on span at bounding box center [816, 131] width 5 height 5
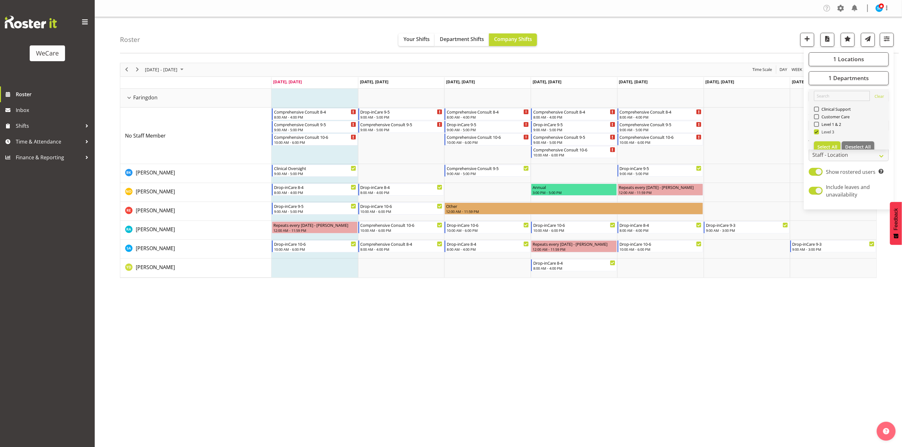
click at [817, 131] on input "Level 3" at bounding box center [816, 132] width 4 height 4
checkbox input "false"
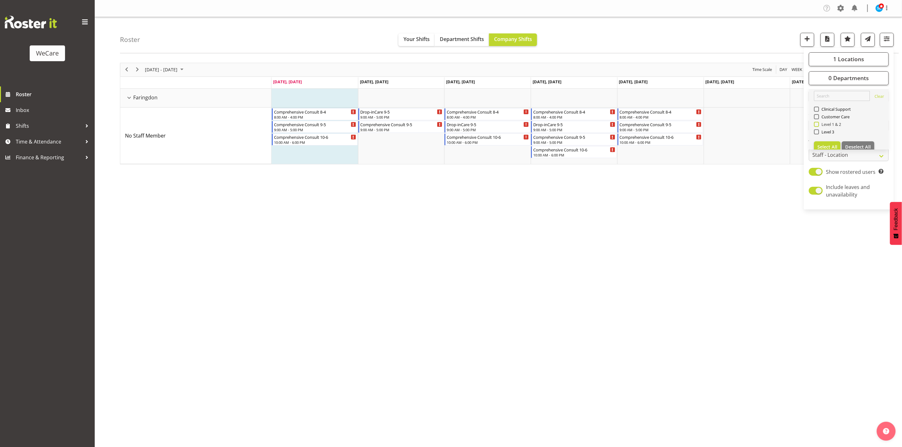
click at [818, 122] on span at bounding box center [816, 124] width 5 height 5
click at [818, 122] on input "Level 1 & 2" at bounding box center [816, 124] width 4 height 4
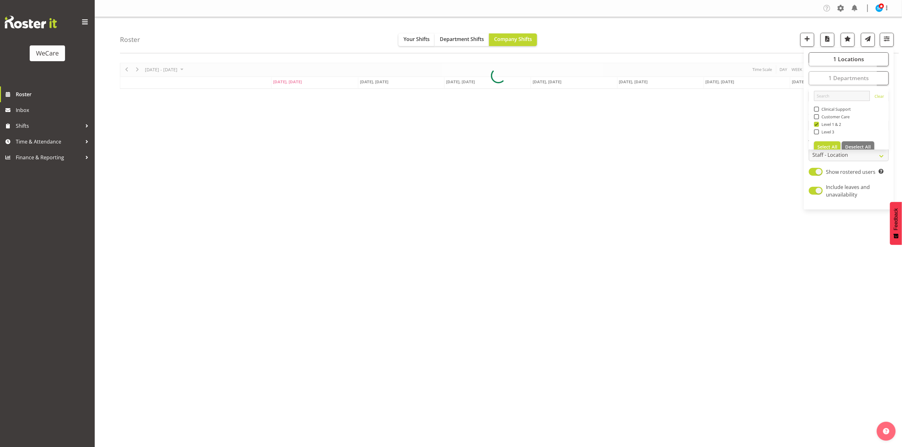
click at [746, 30] on div "Roster Your Shifts Department Shifts Company Shifts 1 Locations Clear Business …" at bounding box center [509, 35] width 779 height 36
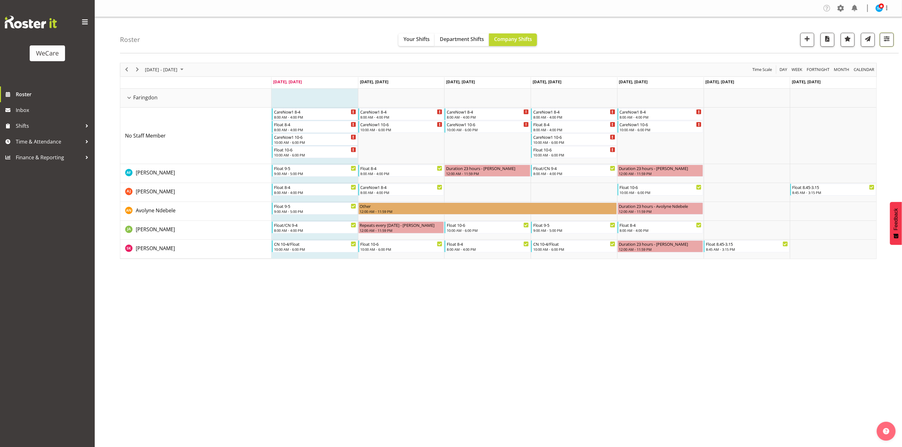
click at [886, 38] on span "button" at bounding box center [887, 39] width 8 height 8
click at [850, 74] on span "1 Departments" at bounding box center [848, 78] width 40 height 8
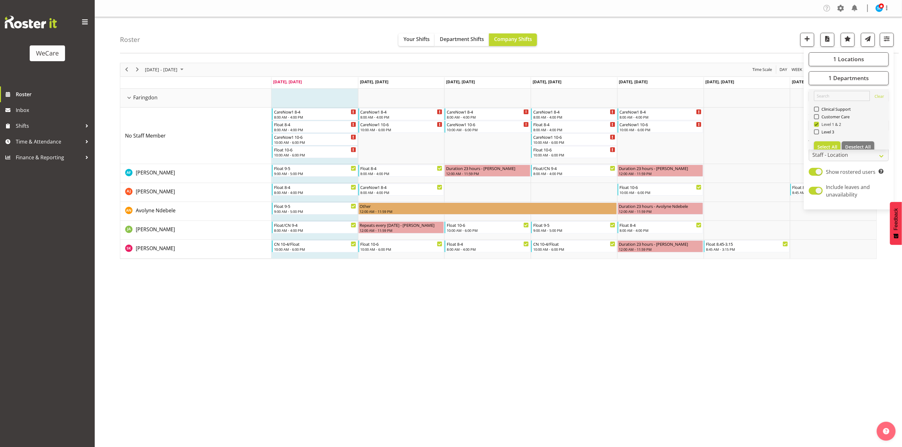
click at [815, 123] on span at bounding box center [816, 124] width 5 height 5
click at [815, 123] on input "Level 1 & 2" at bounding box center [816, 124] width 4 height 4
checkbox input "false"
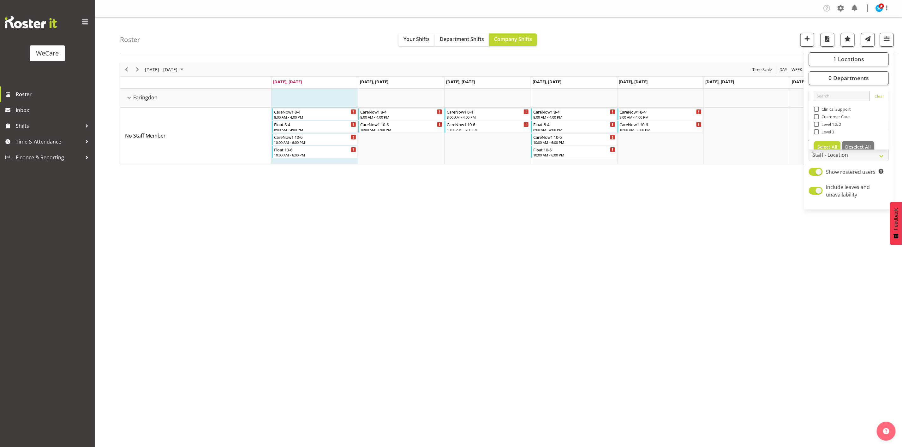
click at [818, 109] on span at bounding box center [816, 109] width 5 height 5
click at [818, 109] on input "Clinical Support" at bounding box center [816, 109] width 4 height 4
checkbox input "true"
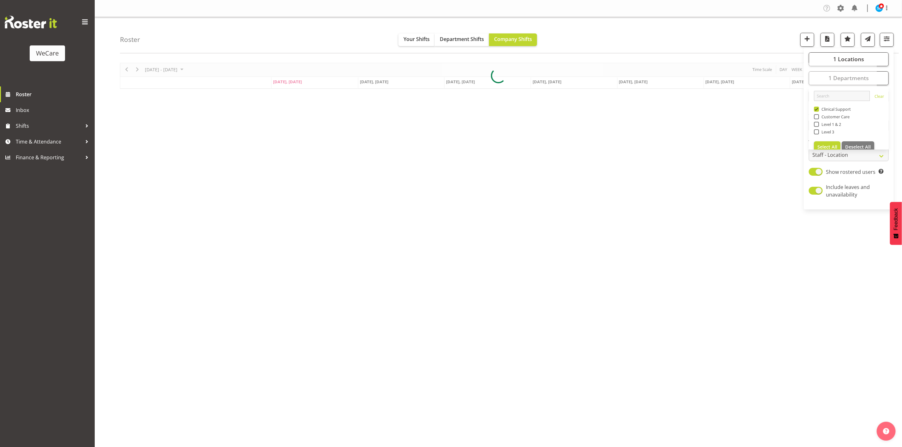
click at [774, 27] on div "Roster Your Shifts Department Shifts Company Shifts 1 Locations Clear Business …" at bounding box center [509, 35] width 779 height 36
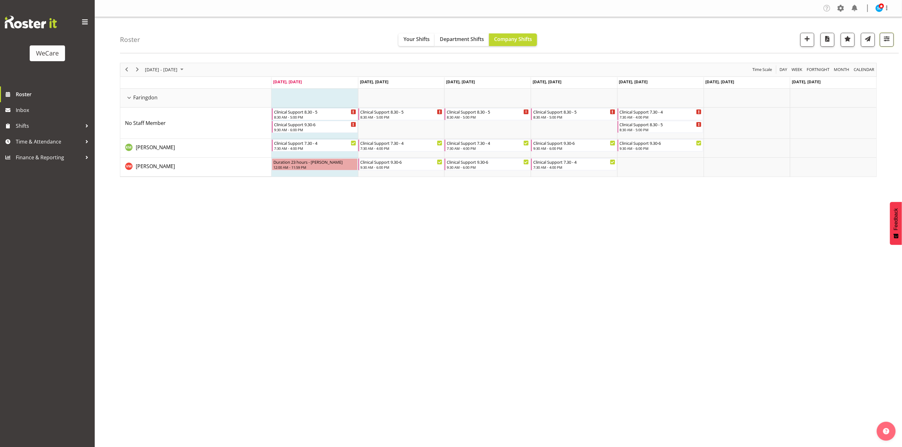
click at [883, 38] on span "button" at bounding box center [887, 39] width 8 height 8
click at [869, 78] on button "1 Departments" at bounding box center [849, 78] width 80 height 14
click at [866, 78] on span "1 Departments" at bounding box center [848, 78] width 40 height 8
click at [866, 60] on button "1 Locations" at bounding box center [849, 59] width 80 height 14
click at [815, 97] on span at bounding box center [816, 97] width 5 height 5
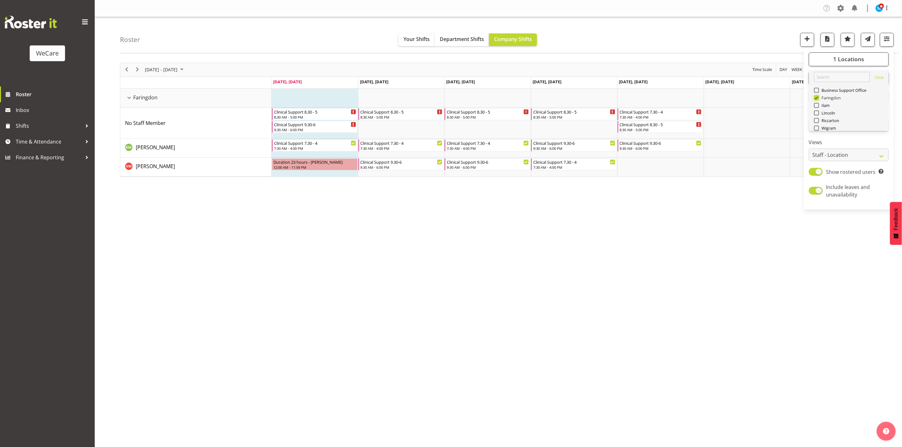
click at [815, 97] on input "Faringdon" at bounding box center [816, 98] width 4 height 4
checkbox input "false"
click at [815, 120] on span at bounding box center [816, 120] width 5 height 5
click at [815, 120] on input "Riccarton" at bounding box center [816, 120] width 4 height 4
checkbox input "true"
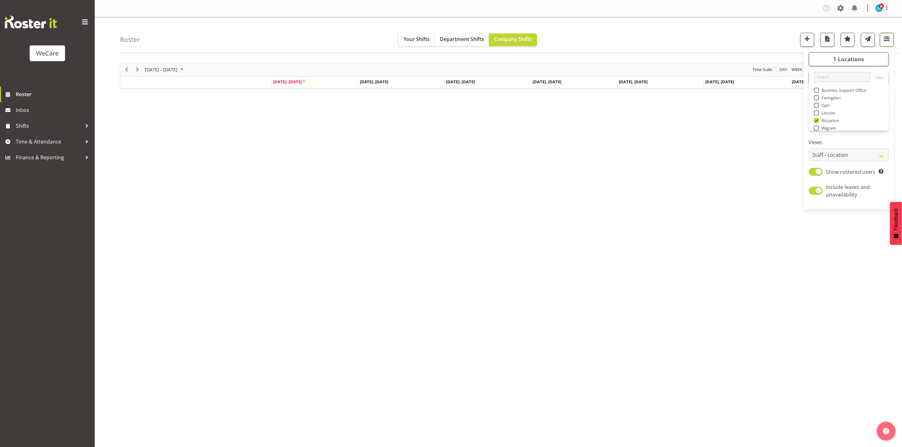
click at [884, 42] on span "button" at bounding box center [887, 39] width 8 height 8
click at [824, 75] on button "1 Departments" at bounding box center [849, 78] width 80 height 14
click at [814, 136] on div "Level 3" at bounding box center [849, 133] width 70 height 8
click at [816, 133] on span at bounding box center [816, 131] width 5 height 5
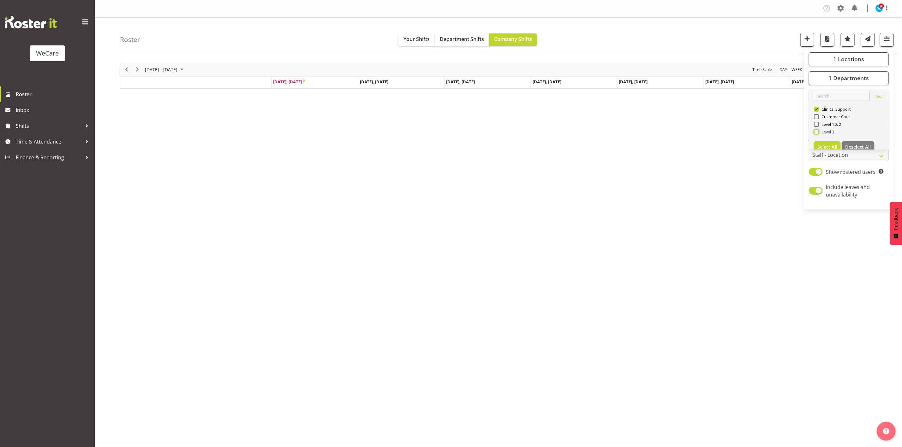
click at [816, 133] on input "Level 3" at bounding box center [816, 132] width 4 height 4
checkbox input "true"
click at [815, 125] on span at bounding box center [816, 124] width 5 height 5
click at [815, 125] on input "Level 1 & 2" at bounding box center [816, 124] width 4 height 4
checkbox input "true"
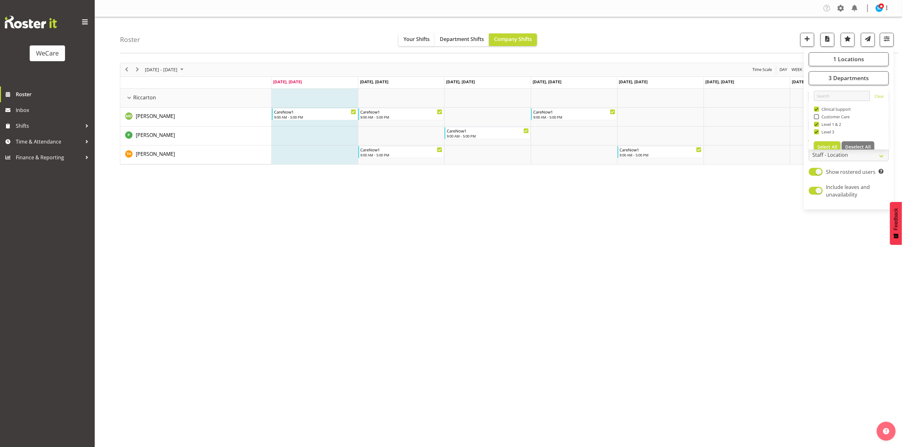
click at [641, 27] on div "Roster Your Shifts Department Shifts Company Shifts 1 Locations Clear Business …" at bounding box center [509, 35] width 779 height 36
